Goal: Information Seeking & Learning: Learn about a topic

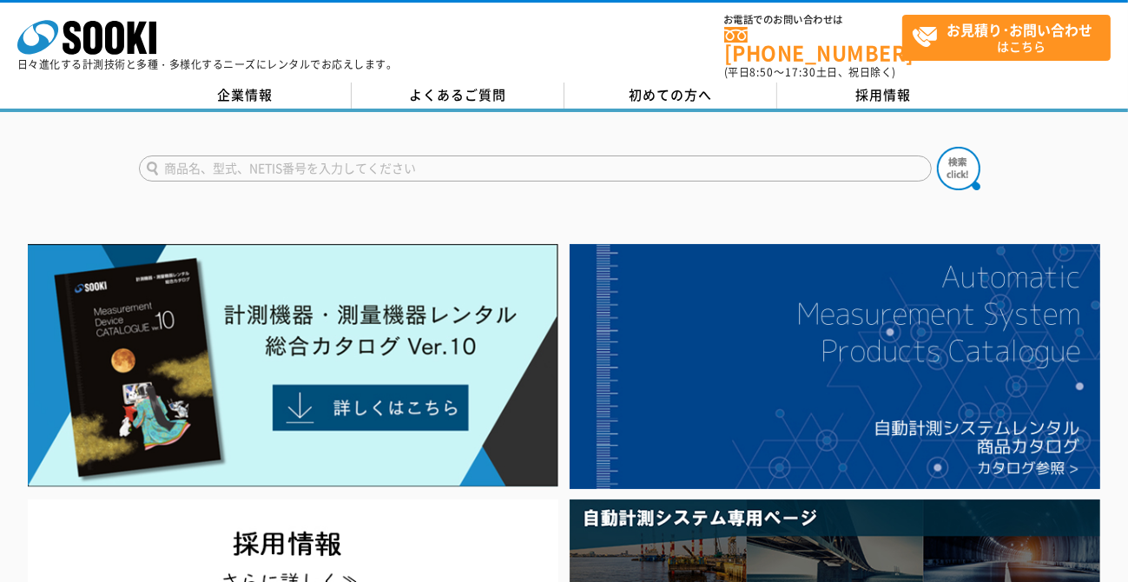
click at [354, 159] on input "text" at bounding box center [535, 168] width 792 height 26
type input "幕"
type input "膜厚計"
click at [937, 147] on button at bounding box center [958, 168] width 43 height 43
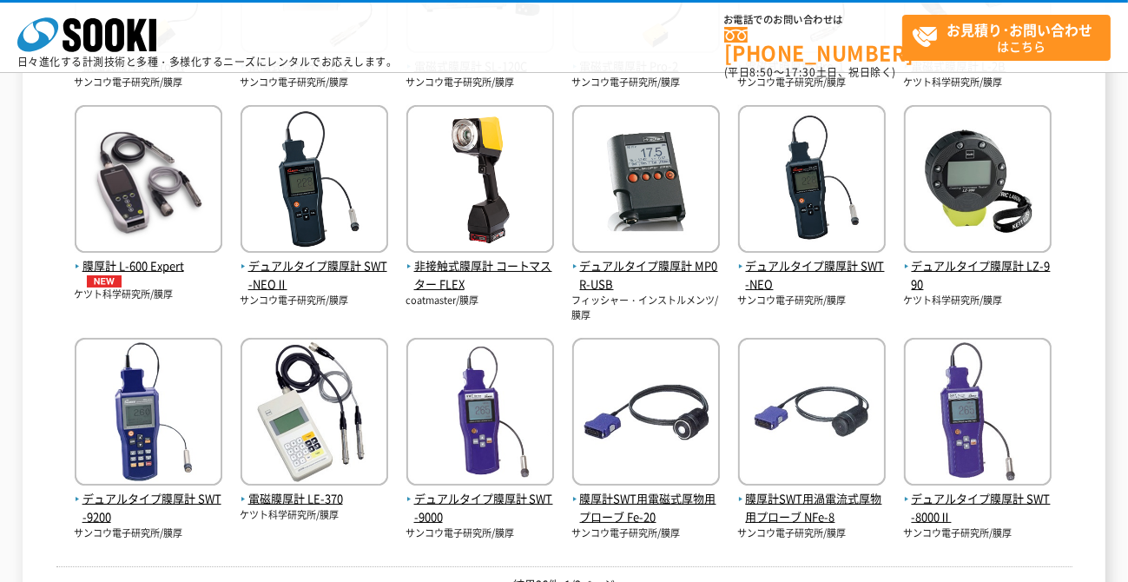
scroll to position [521, 0]
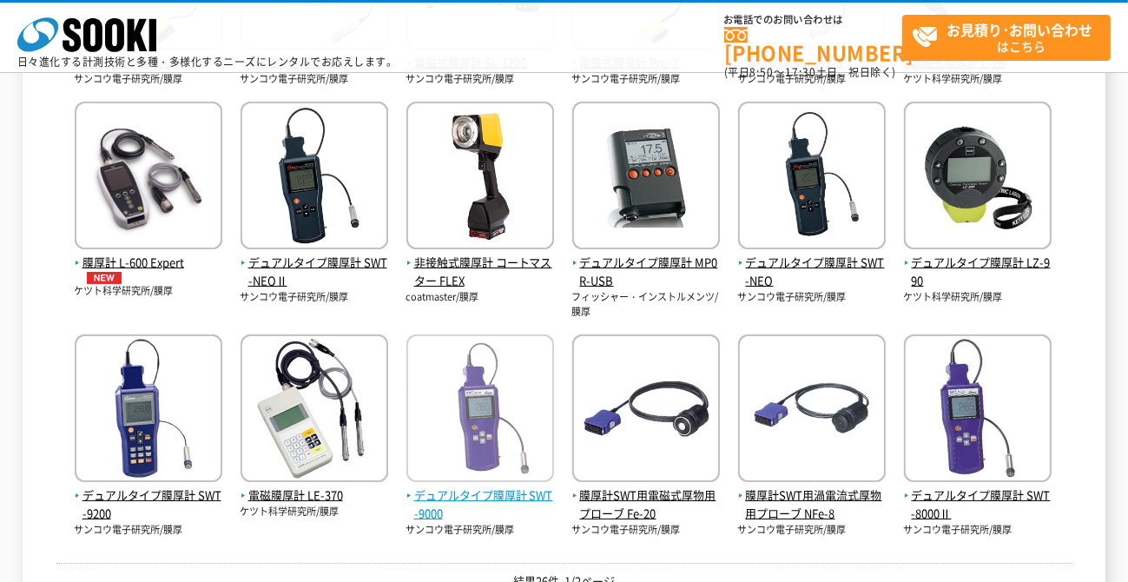
click at [515, 486] on span "デュアルタイプ膜厚計 SWT-9000" at bounding box center [480, 504] width 148 height 36
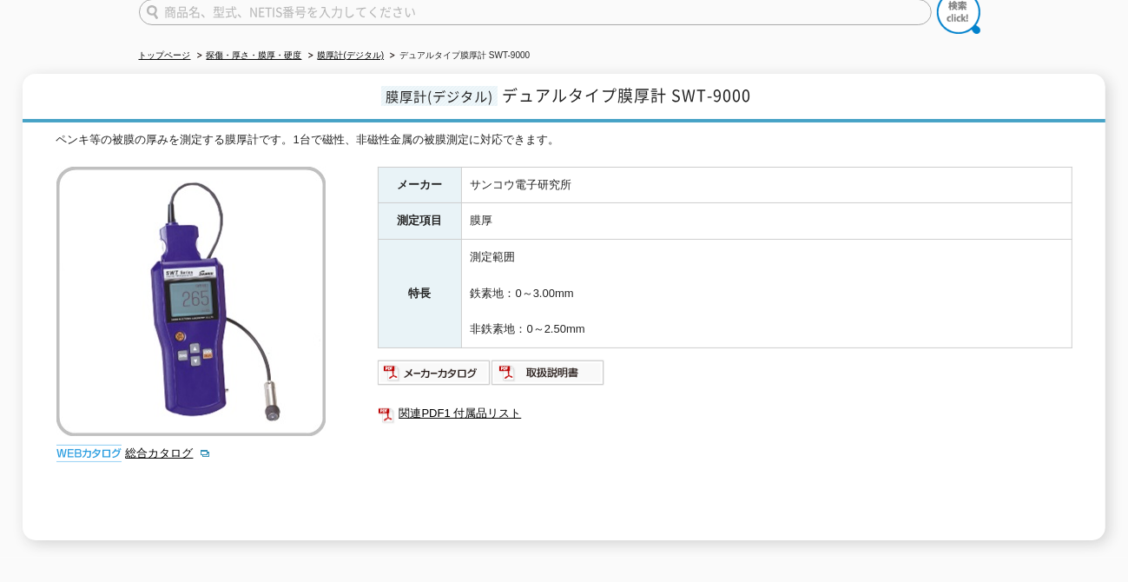
scroll to position [174, 0]
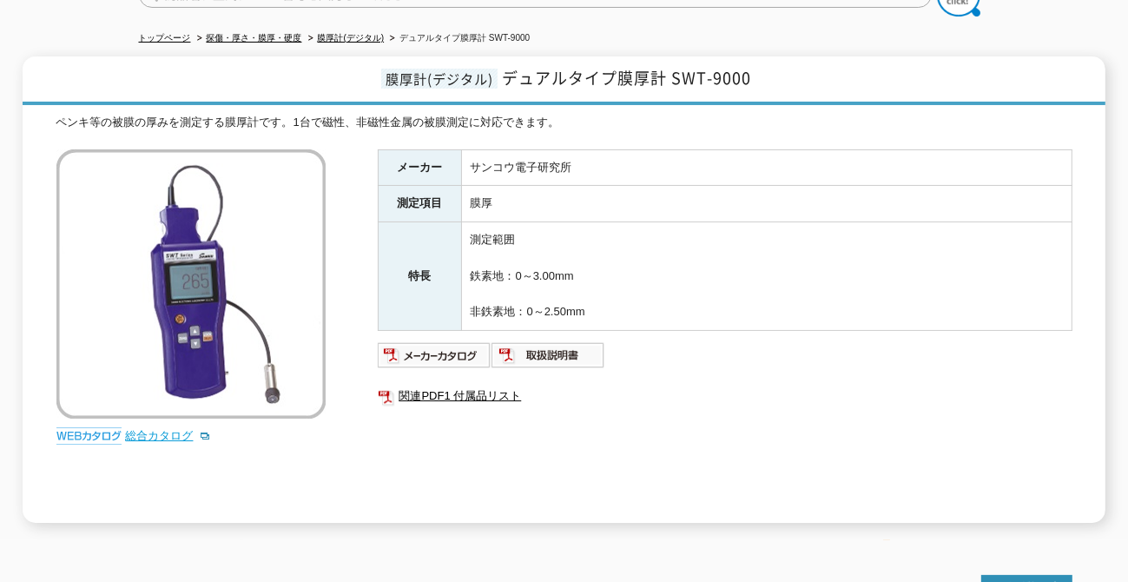
click at [179, 429] on link "総合カタログ" at bounding box center [168, 435] width 85 height 13
